Goal: Check status: Check status

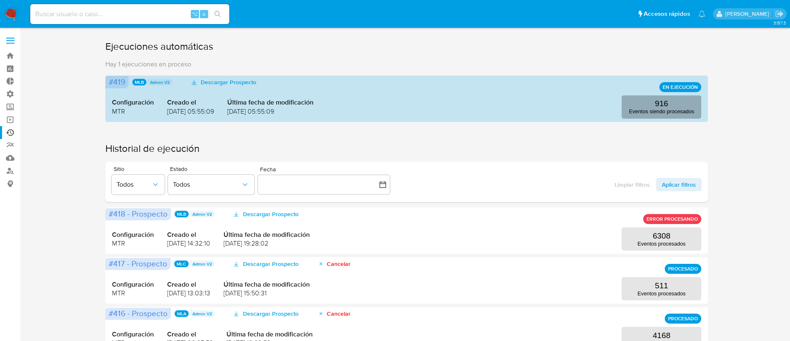
click at [645, 109] on p "Eventos siendo procesados" at bounding box center [661, 111] width 65 height 6
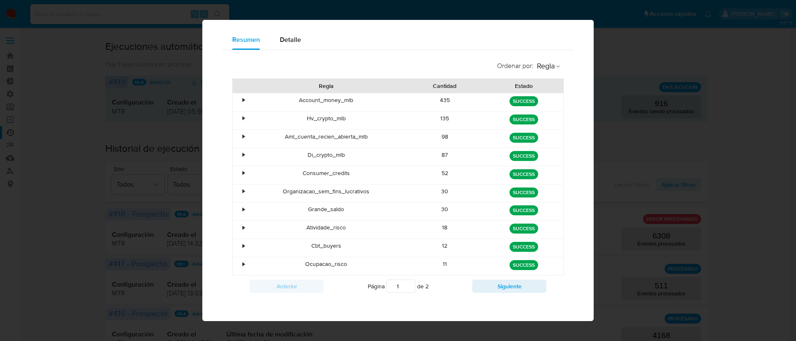
scroll to position [56, 0]
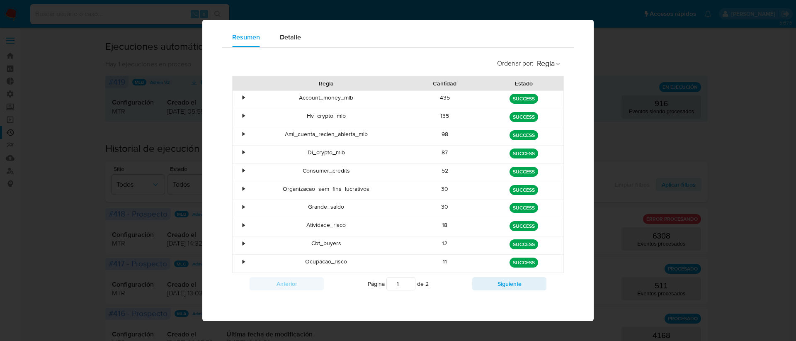
click at [494, 290] on div "Anterior Página 1 de 2 Siguiente" at bounding box center [398, 284] width 332 height 22
click at [492, 286] on button "Siguiente" at bounding box center [509, 283] width 74 height 13
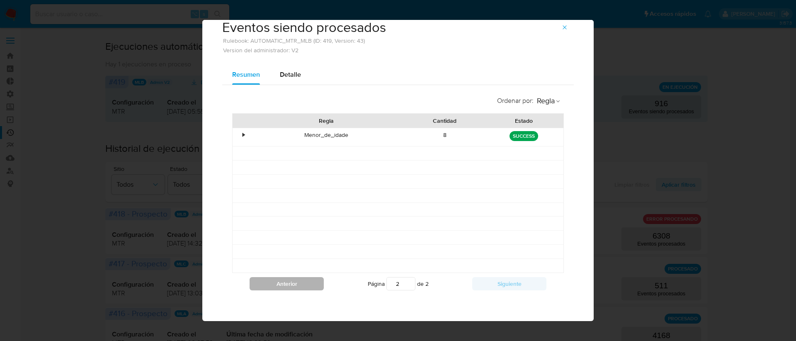
click at [298, 290] on button "Anterior" at bounding box center [287, 283] width 74 height 13
type input "1"
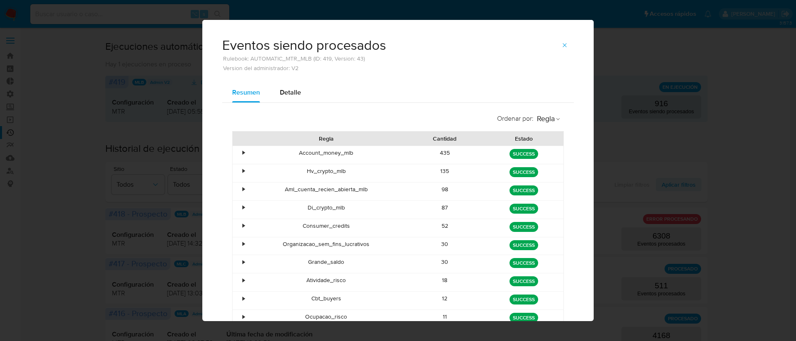
scroll to position [0, 0]
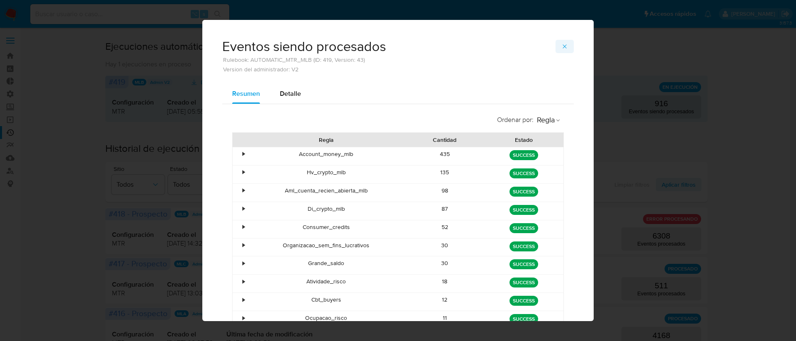
click at [564, 42] on span "button" at bounding box center [565, 47] width 7 height 12
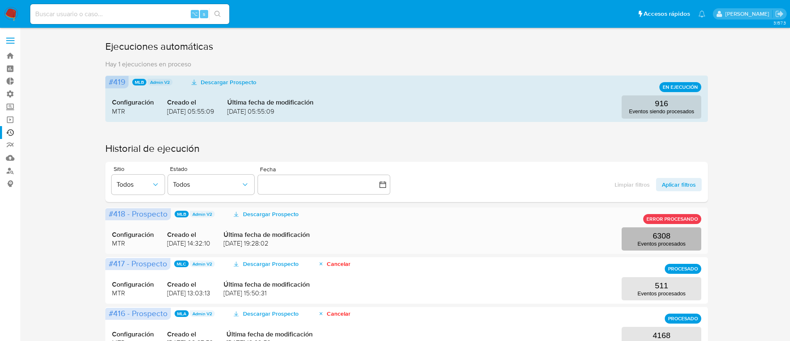
click at [639, 239] on button "6308 Eventos procesados" at bounding box center [662, 238] width 80 height 23
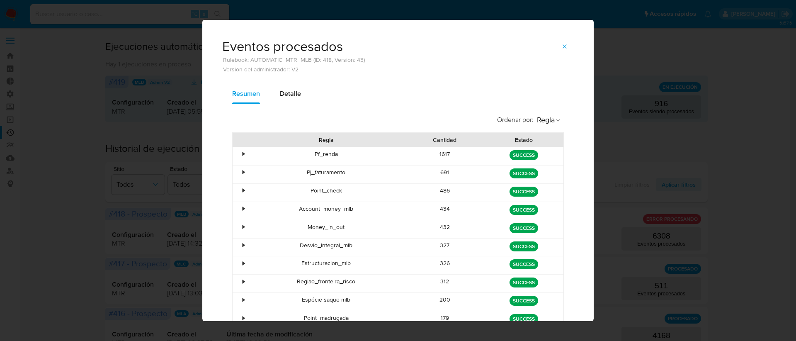
scroll to position [56, 0]
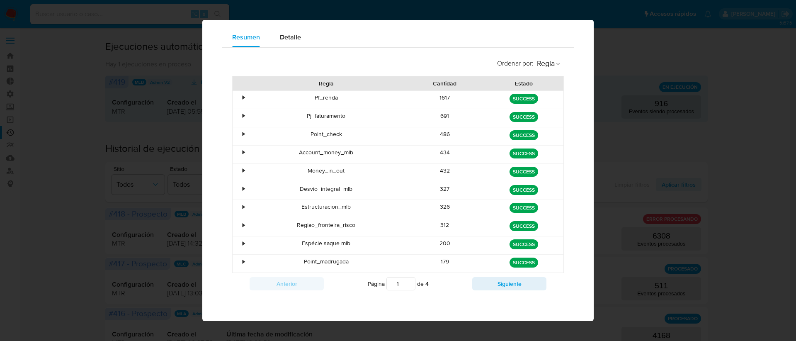
click at [499, 276] on div "Anterior Página 1 de 4 Siguiente" at bounding box center [398, 284] width 332 height 22
click at [505, 286] on button "Siguiente" at bounding box center [509, 283] width 74 height 13
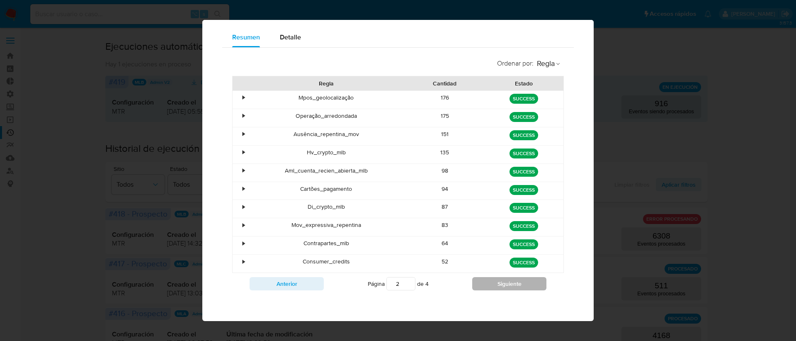
click at [505, 286] on button "Siguiente" at bounding box center [509, 283] width 74 height 13
type input "4"
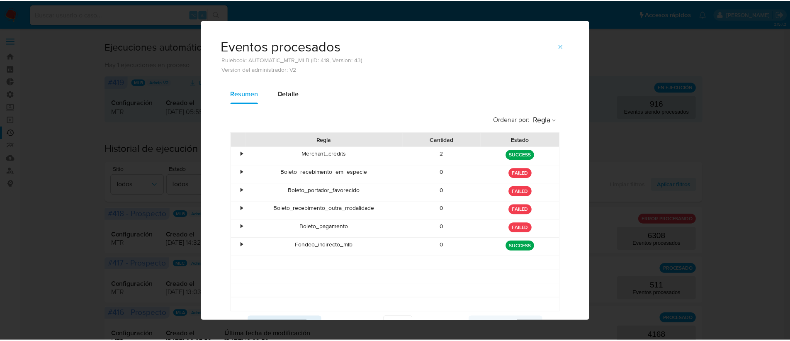
scroll to position [0, 0]
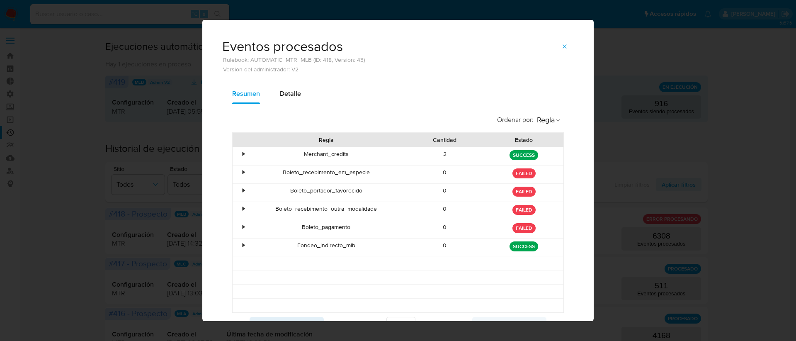
click at [562, 42] on span "button" at bounding box center [565, 47] width 7 height 12
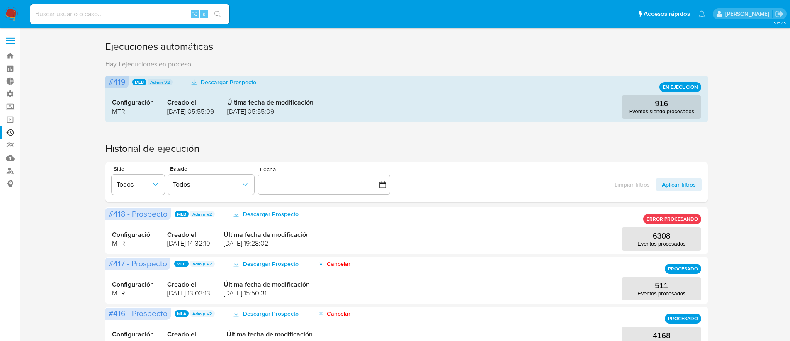
drag, startPoint x: 557, startPoint y: 43, endPoint x: 539, endPoint y: 39, distance: 18.4
click at [556, 43] on h1 "Ejecuciones automáticas" at bounding box center [406, 46] width 603 height 13
